Goal: Information Seeking & Learning: Find contact information

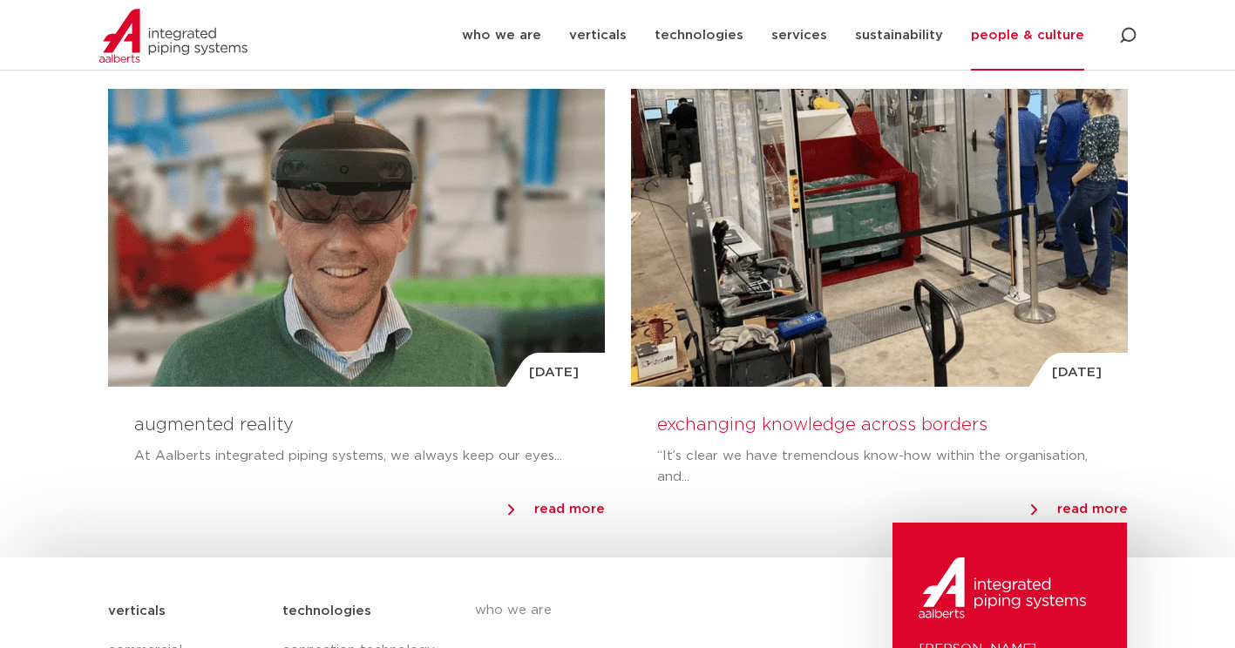
scroll to position [1482, 0]
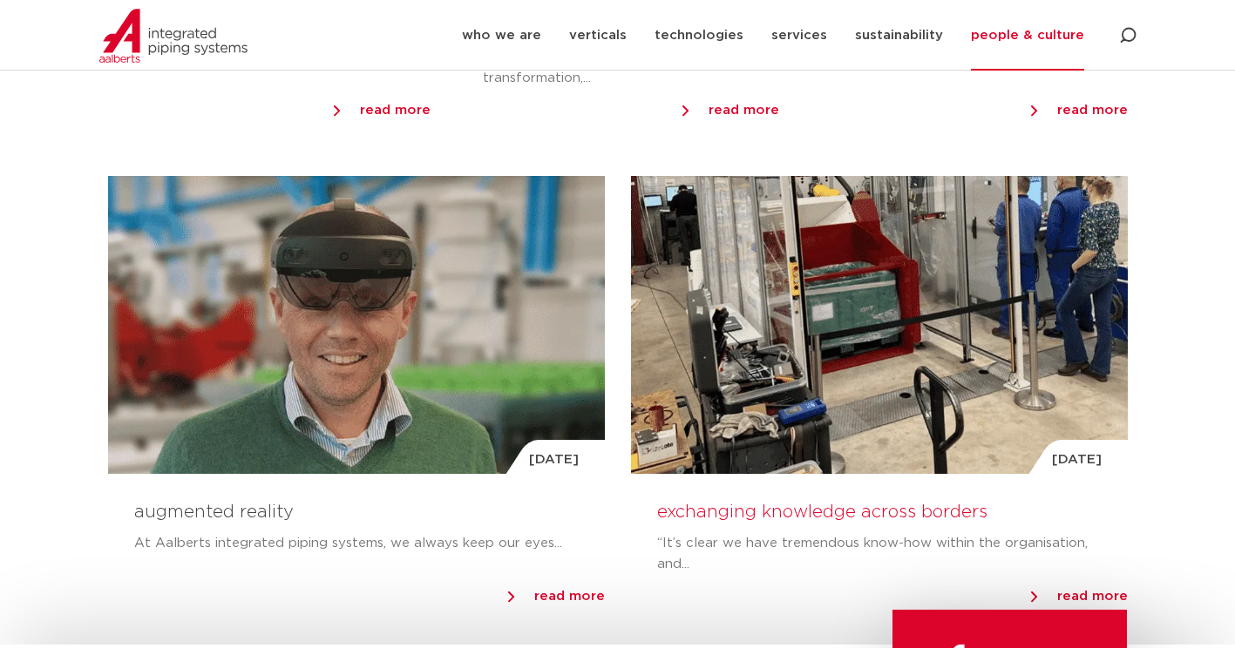
click at [852, 509] on link "exchanging knowledge across borders" at bounding box center [822, 512] width 330 height 17
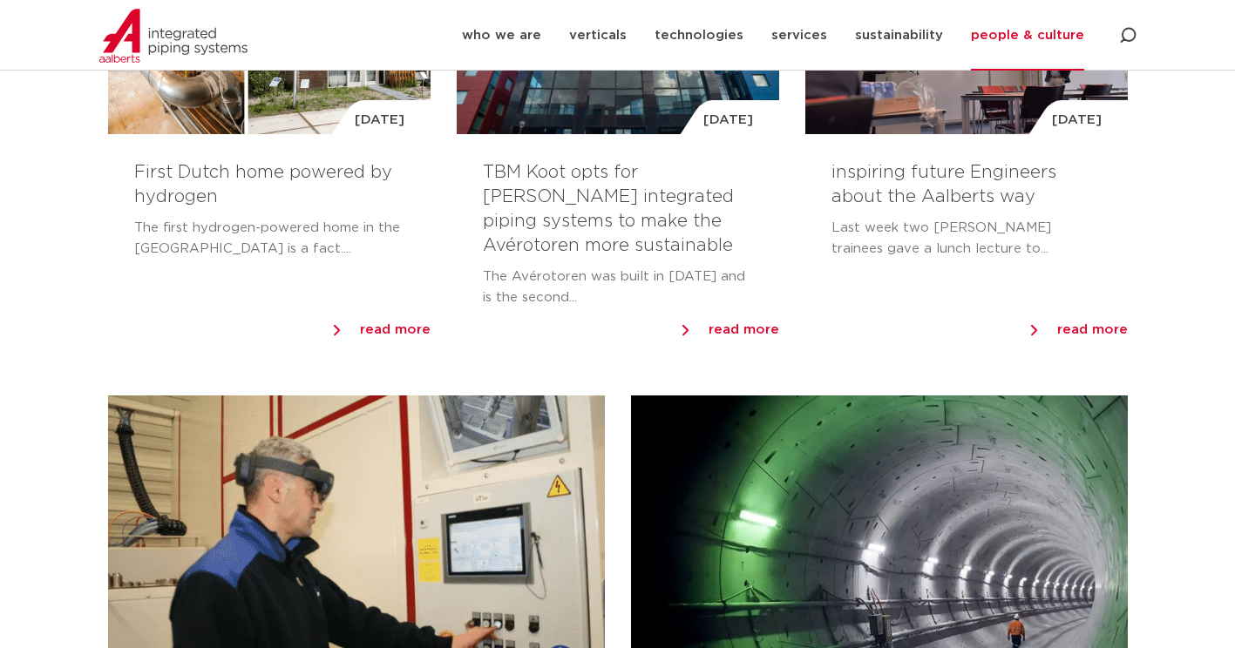
scroll to position [0, 0]
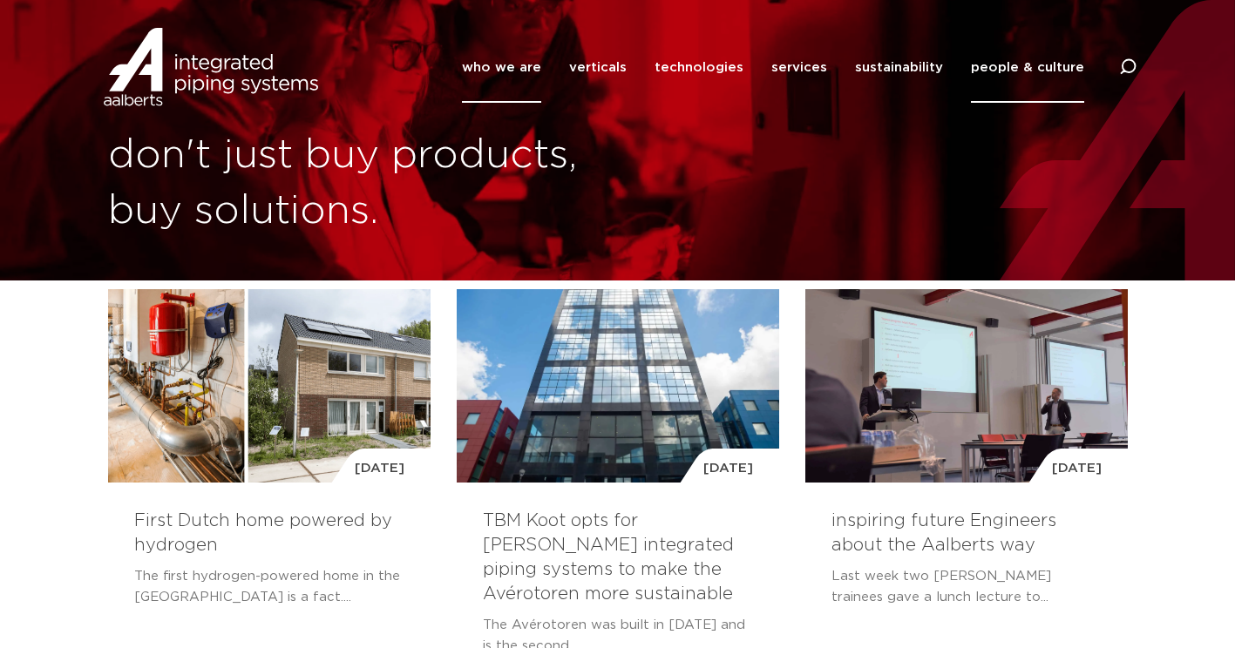
click at [506, 76] on link "who we are" at bounding box center [501, 67] width 79 height 71
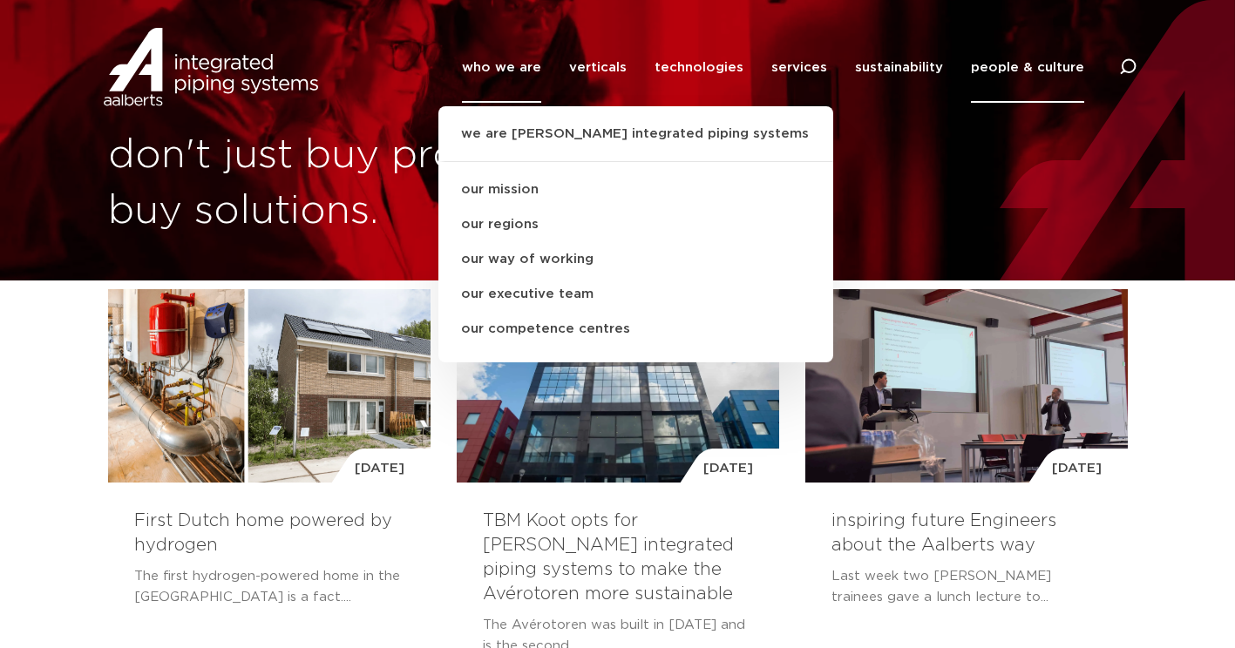
click at [993, 67] on link "people & culture" at bounding box center [1027, 67] width 113 height 71
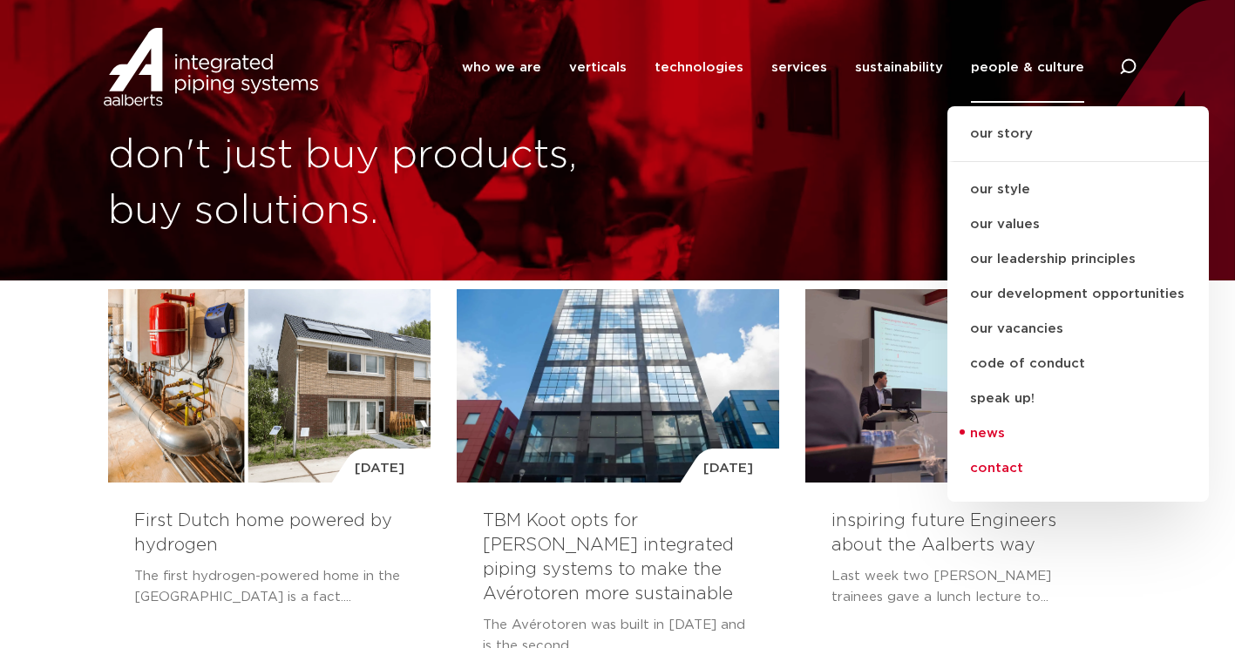
click at [1001, 464] on link "contact" at bounding box center [1077, 468] width 261 height 35
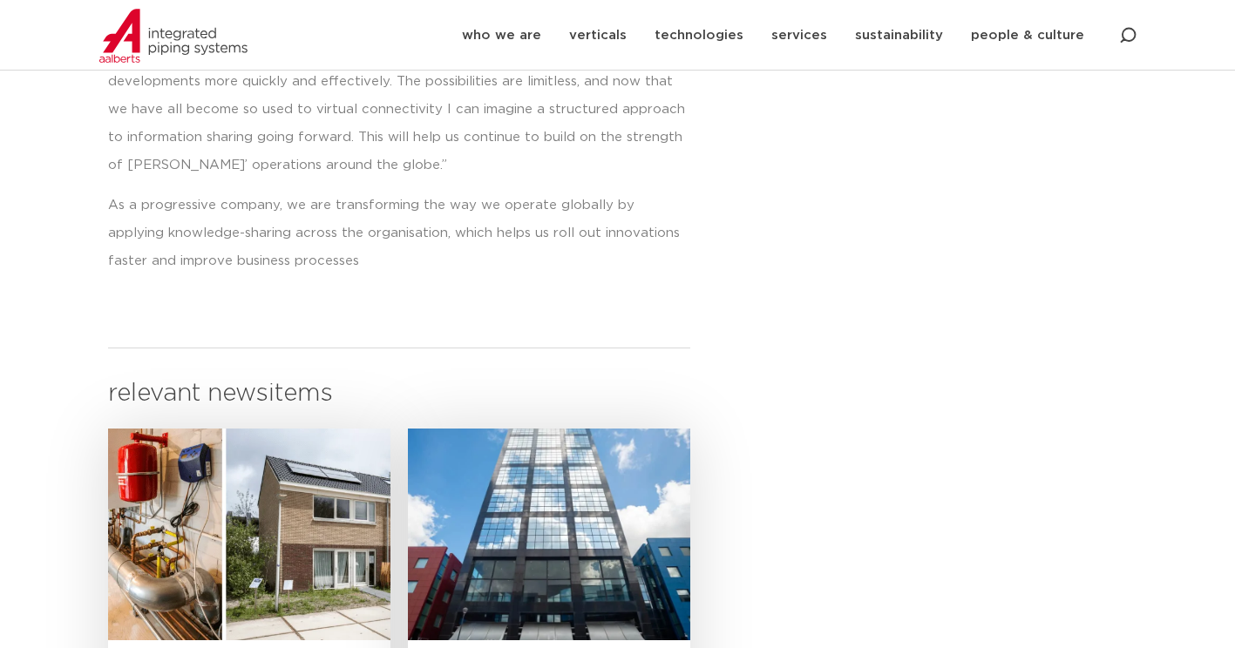
scroll to position [1220, 0]
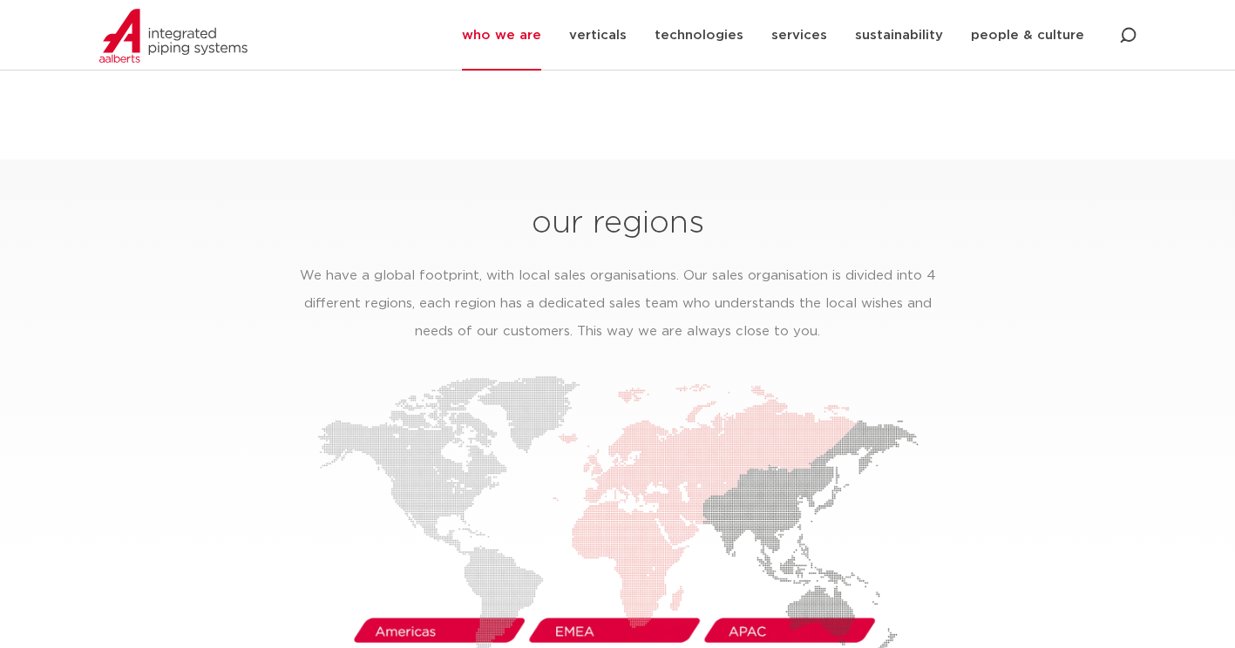
scroll to position [2530, 0]
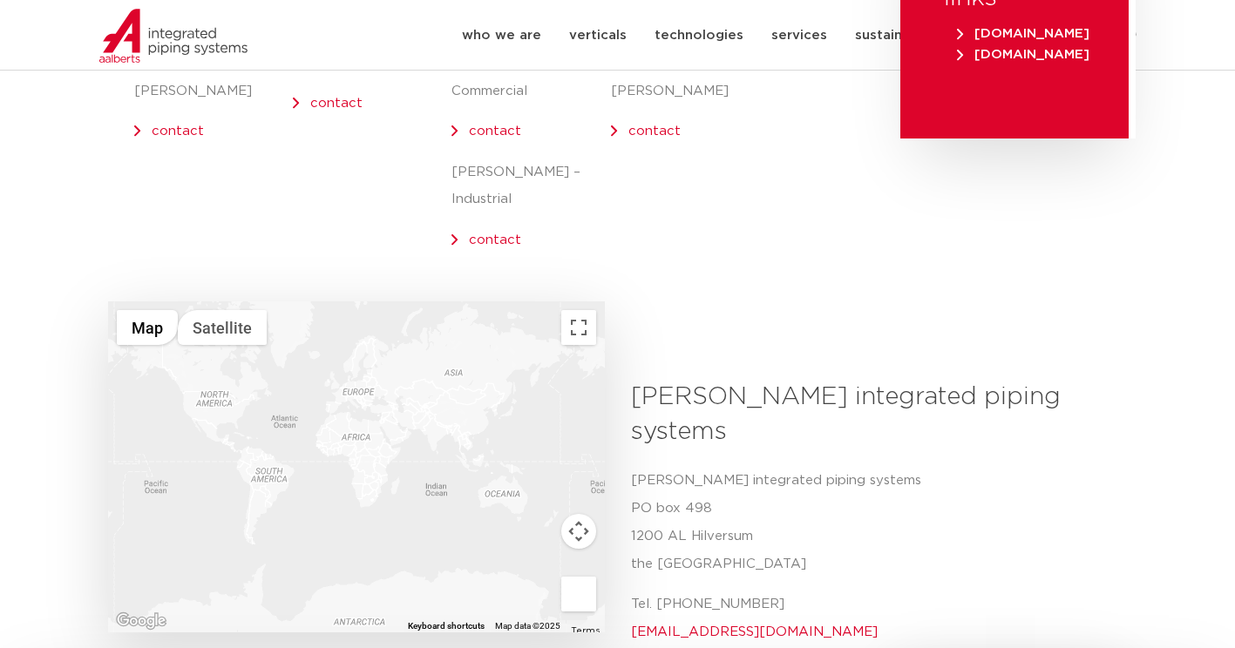
scroll to position [436, 0]
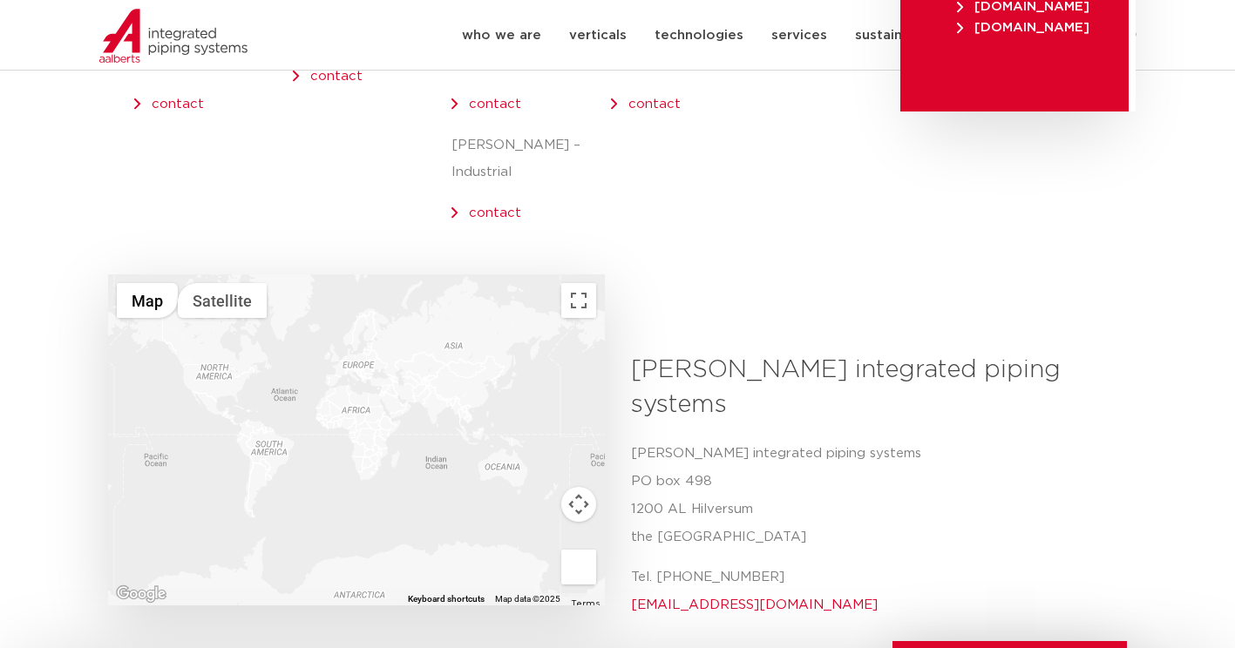
click at [469, 109] on link "contact" at bounding box center [495, 104] width 52 height 13
click at [954, 180] on div "external links www.aalberts.com www.shurjoint.com" at bounding box center [1014, 68] width 244 height 412
click at [500, 105] on link "contact" at bounding box center [495, 104] width 52 height 13
click at [938, 150] on div "external links www.aalberts.com www.shurjoint.com" at bounding box center [1014, 68] width 244 height 412
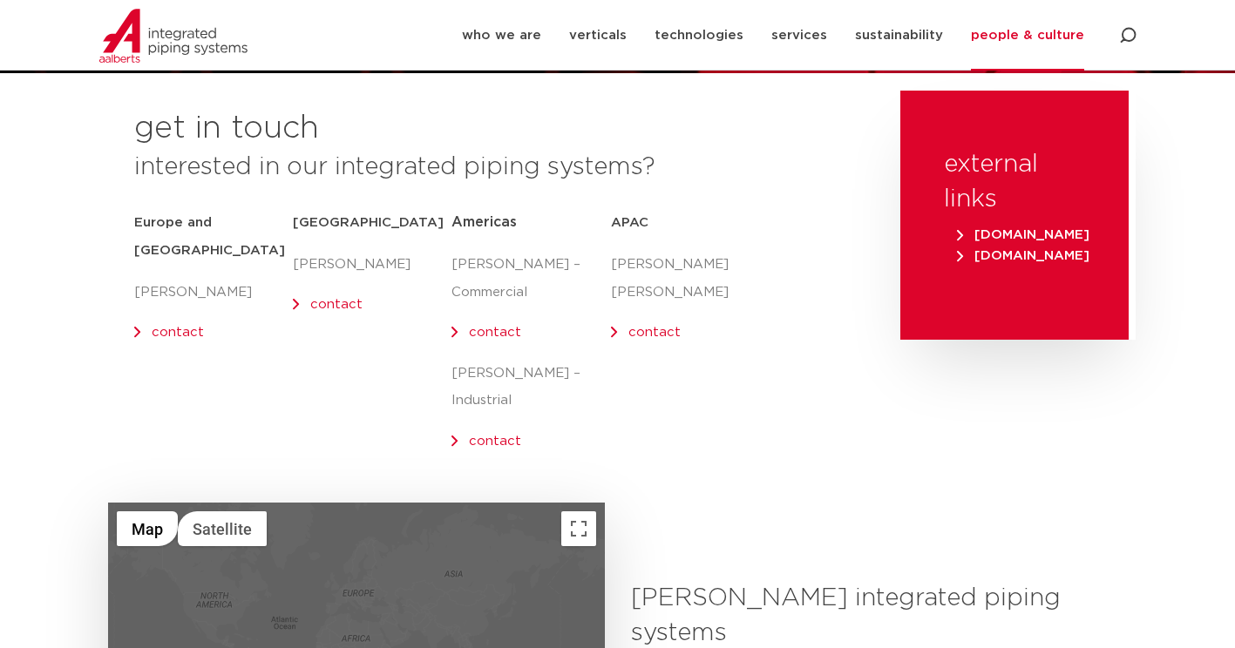
scroll to position [610, 0]
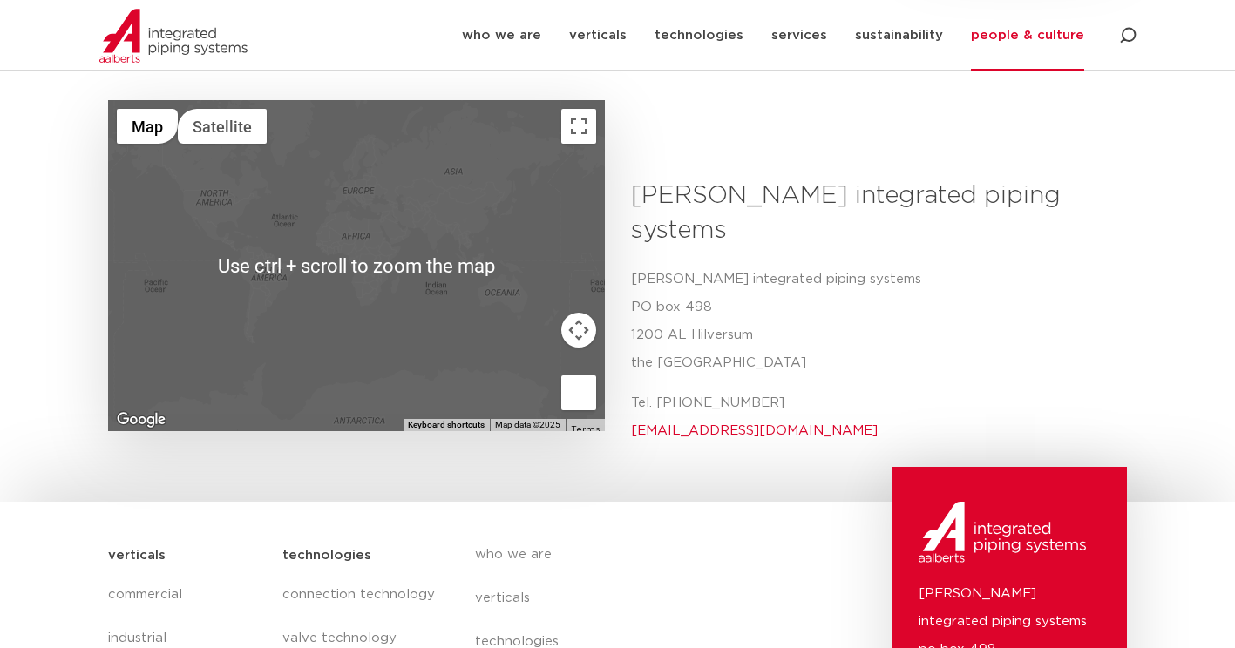
click at [325, 241] on div at bounding box center [356, 265] width 497 height 331
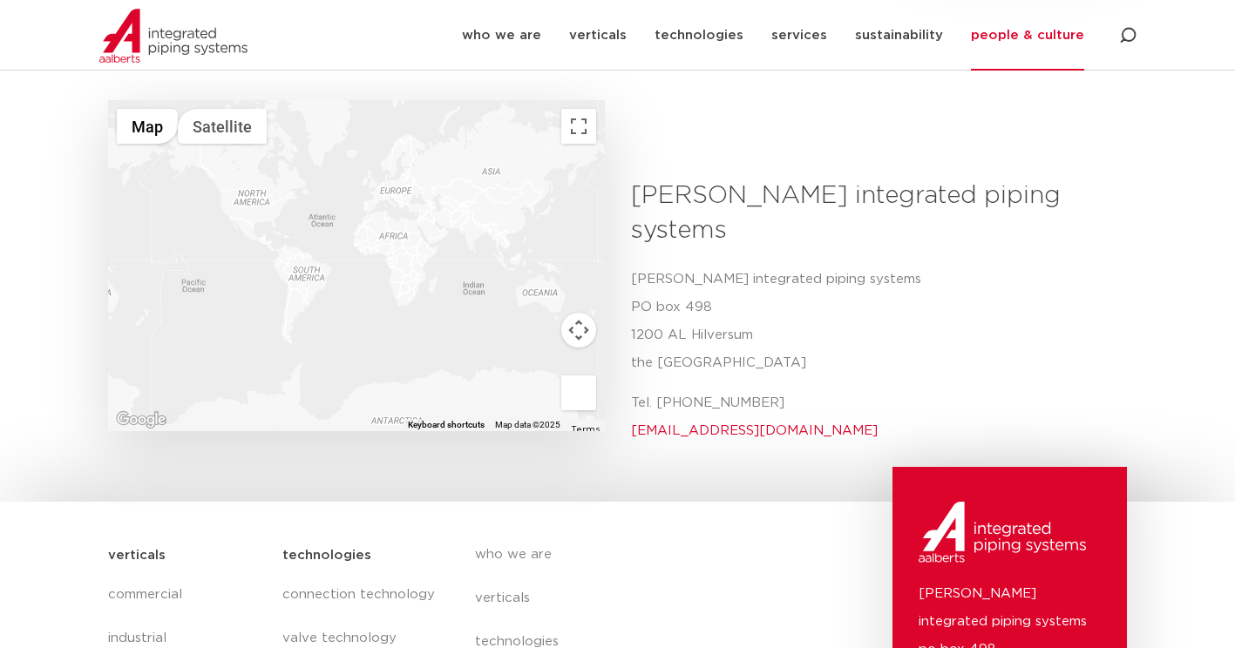
drag, startPoint x: 235, startPoint y: 226, endPoint x: 378, endPoint y: 227, distance: 142.9
click at [368, 227] on div at bounding box center [356, 265] width 497 height 331
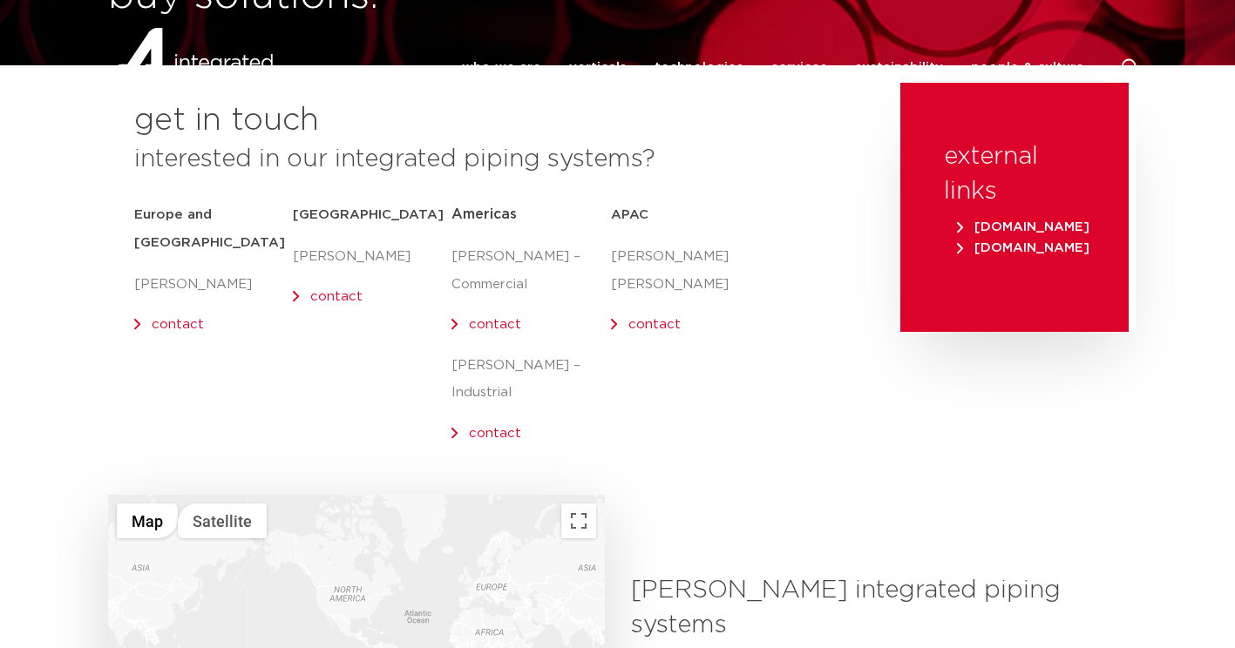
scroll to position [0, 0]
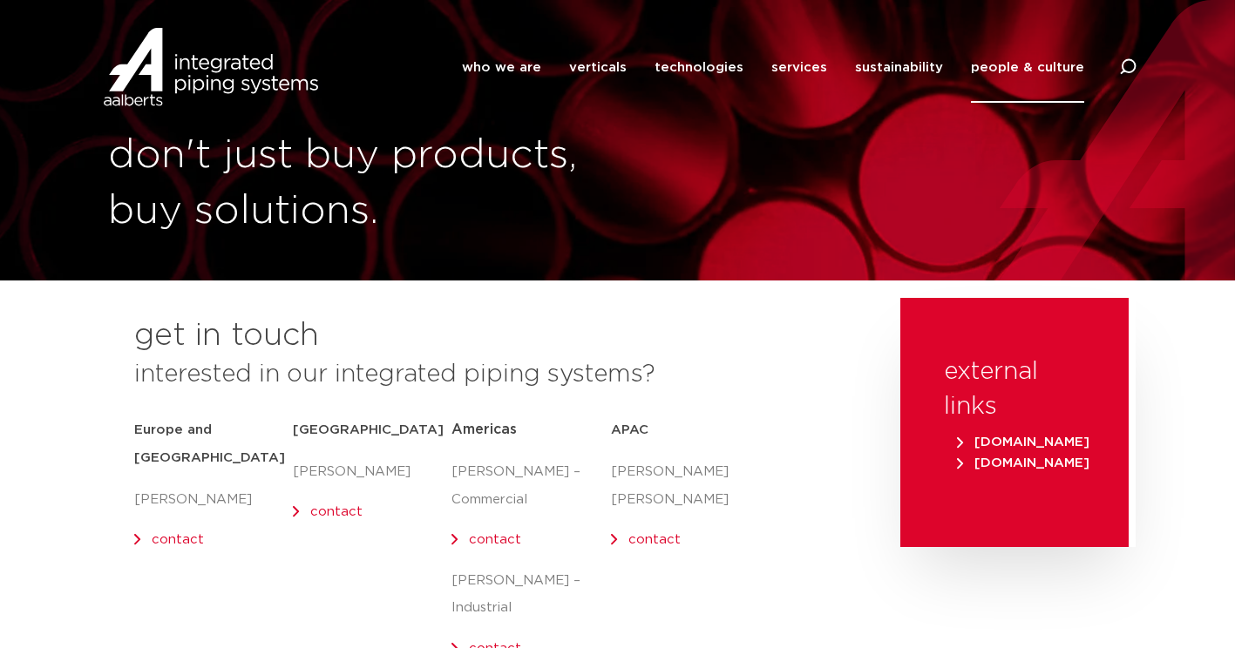
click at [1031, 440] on span "[DOMAIN_NAME]" at bounding box center [1023, 442] width 132 height 13
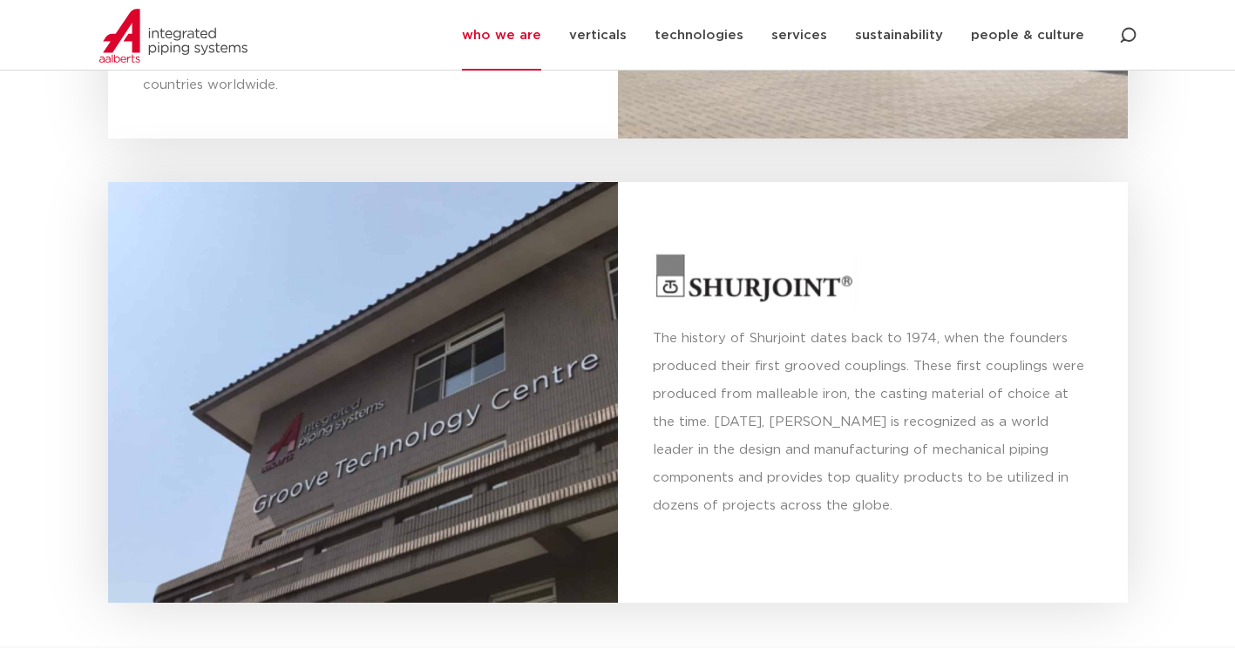
scroll to position [5404, 0]
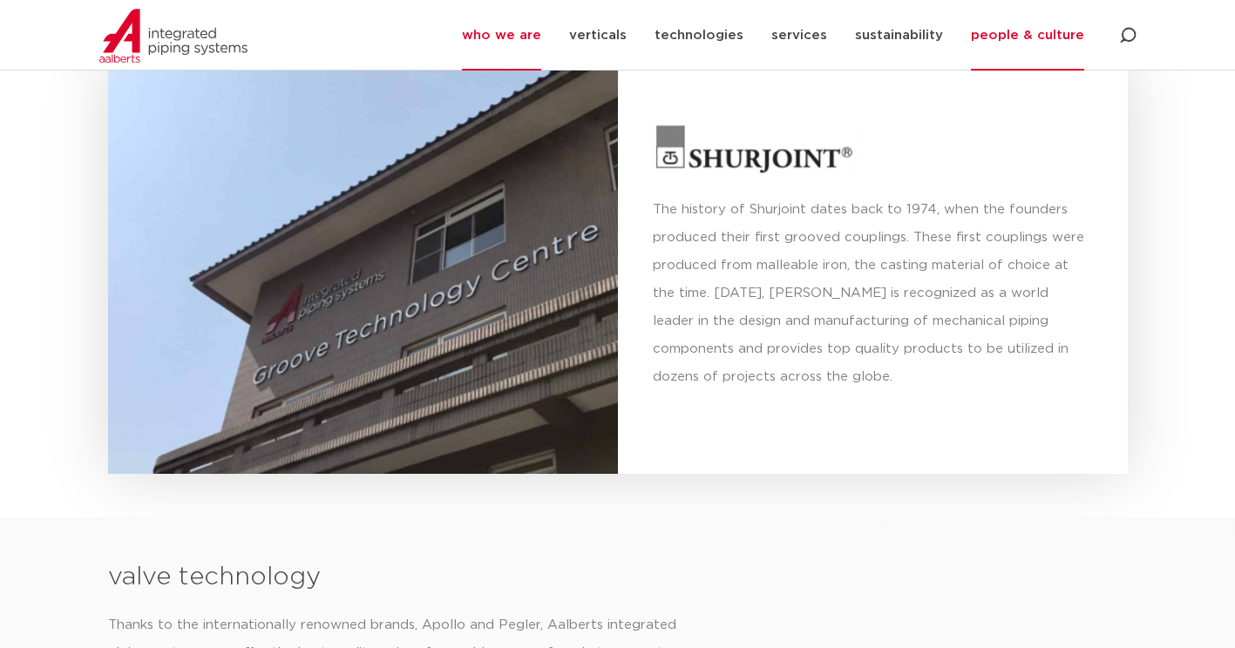
click at [1028, 46] on link "people & culture" at bounding box center [1027, 35] width 113 height 71
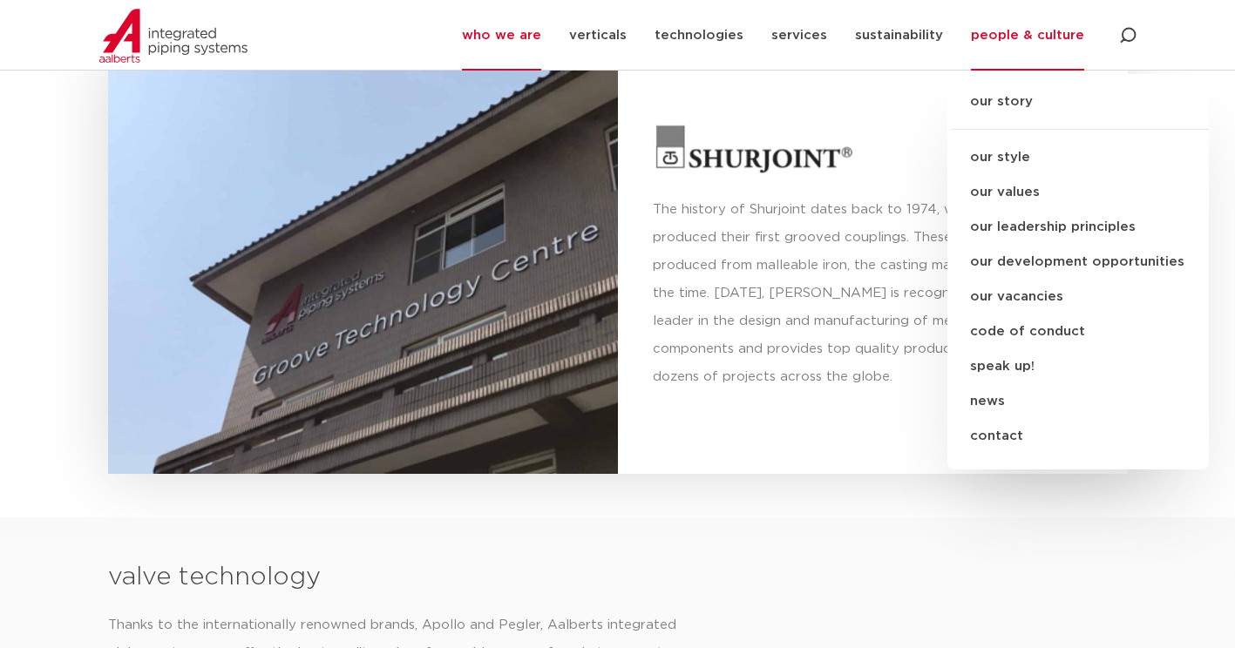
click at [1001, 439] on link "contact" at bounding box center [1077, 436] width 261 height 35
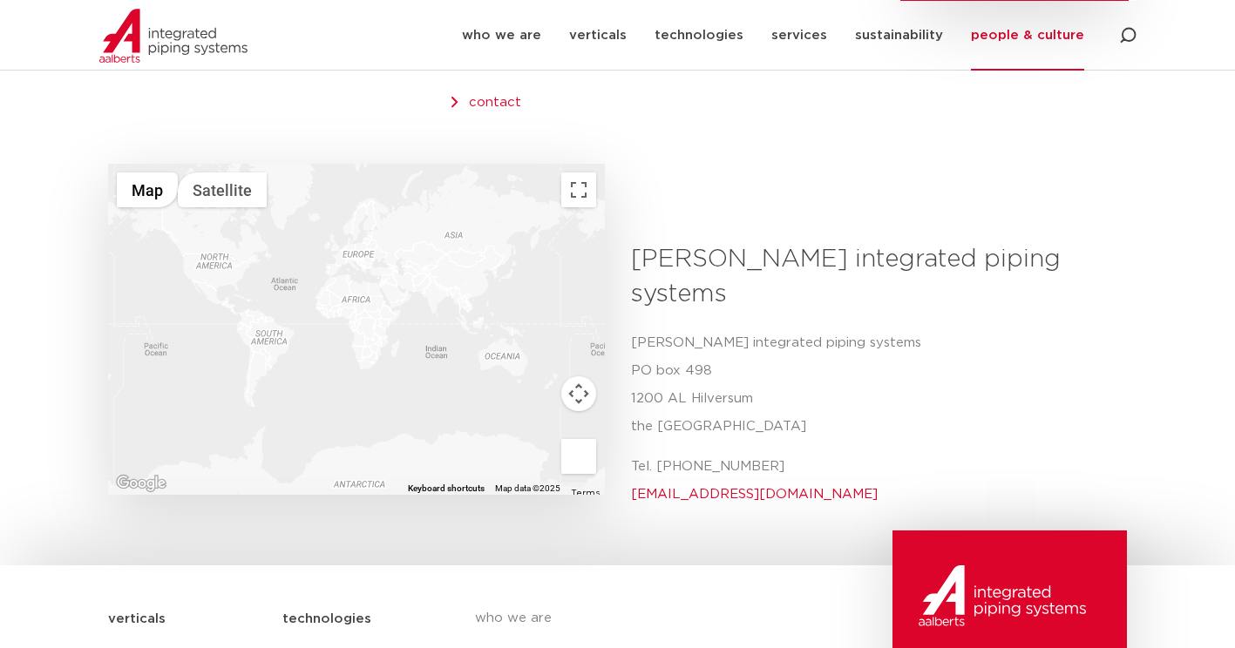
scroll to position [523, 0]
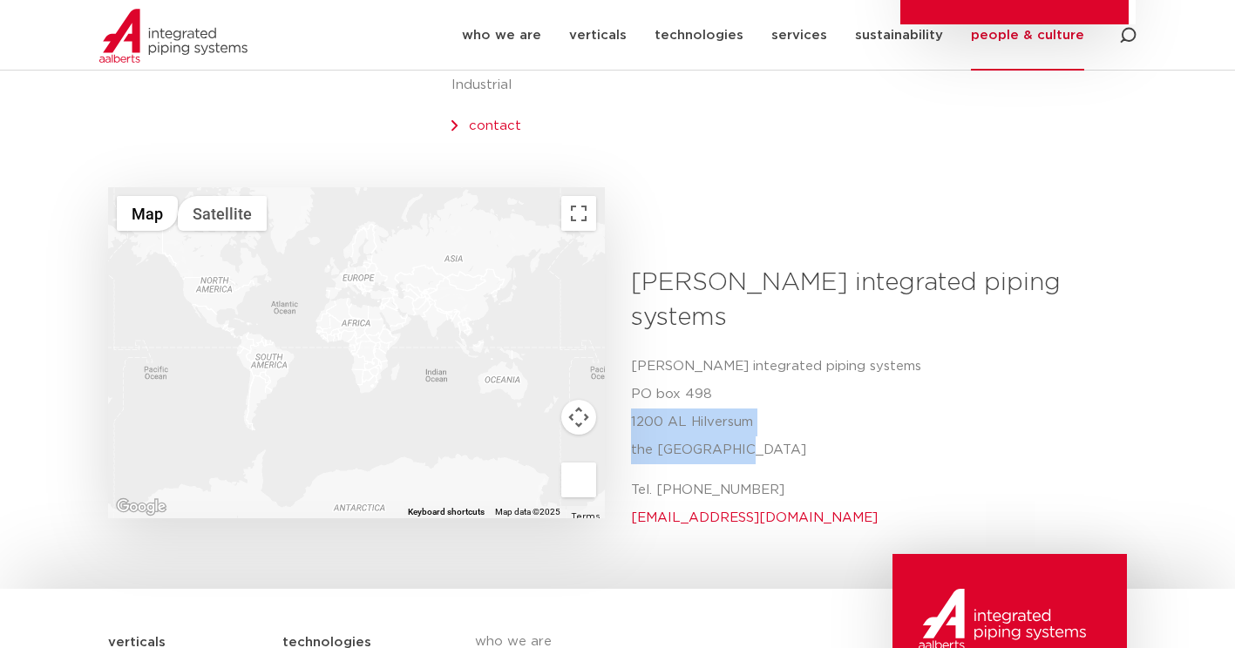
drag, startPoint x: 632, startPoint y: 361, endPoint x: 737, endPoint y: 385, distance: 108.2
click at [737, 385] on p "[PERSON_NAME] integrated piping systems [STREET_ADDRESS]" at bounding box center [873, 409] width 484 height 112
drag, startPoint x: 737, startPoint y: 385, endPoint x: 721, endPoint y: 371, distance: 21.6
copy p "1200 AL Hilversum the Netherlands"
